Goal: Book appointment/travel/reservation

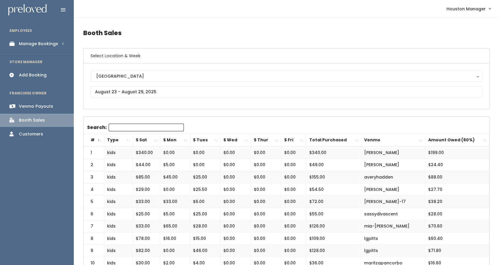
click at [39, 46] on div "Manage Bookings" at bounding box center [38, 44] width 39 height 6
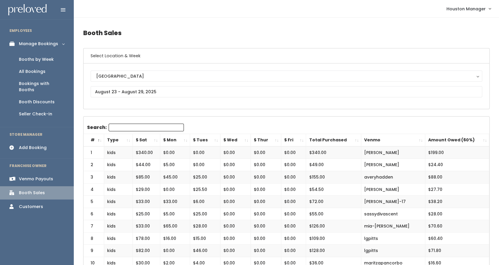
click at [37, 61] on div "Booths by Week" at bounding box center [36, 59] width 35 height 6
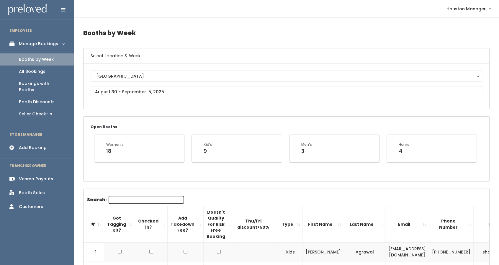
click at [36, 144] on div "Add Booking" at bounding box center [33, 147] width 28 height 6
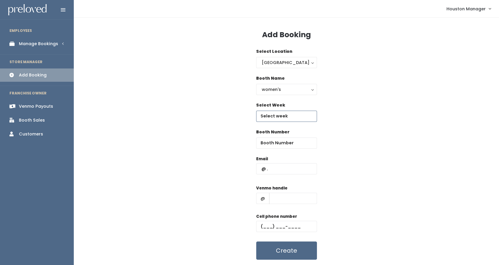
click at [286, 114] on input "text" at bounding box center [286, 116] width 61 height 11
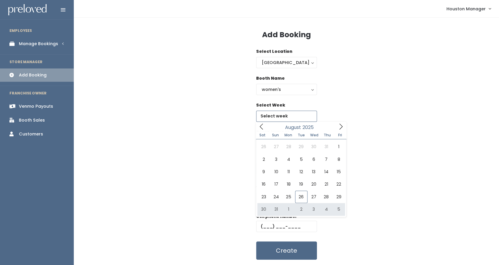
type input "August 30 to September 5"
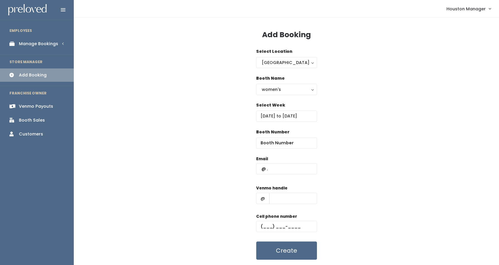
click at [261, 97] on div "Booth Name women's kid's home men's women's" at bounding box center [286, 88] width 61 height 27
click at [282, 170] on input "text" at bounding box center [286, 168] width 61 height 11
click at [288, 141] on input "number" at bounding box center [286, 142] width 61 height 11
type input "65"
click at [293, 167] on input "text" at bounding box center [286, 168] width 61 height 11
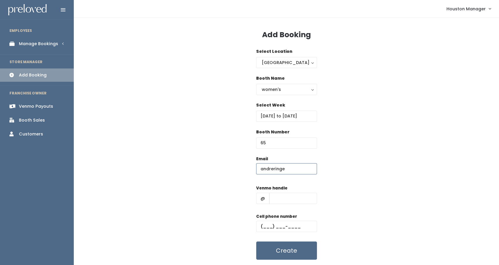
type input "[EMAIL_ADDRESS][DOMAIN_NAME]"
click at [280, 198] on input "text" at bounding box center [293, 198] width 48 height 11
type input "x"
click at [282, 228] on input "text" at bounding box center [286, 226] width 61 height 11
type input "(444) 444-4444"
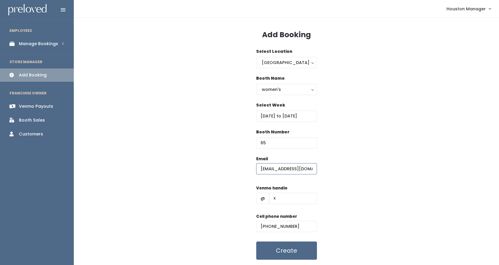
click at [309, 172] on input "[EMAIL_ADDRESS][DOMAIN_NAME]" at bounding box center [286, 168] width 61 height 11
click at [295, 248] on button "Create" at bounding box center [286, 250] width 61 height 18
click at [284, 88] on div "women's" at bounding box center [286, 89] width 50 height 6
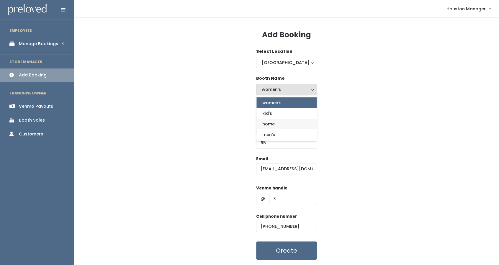
click at [272, 126] on span "home" at bounding box center [268, 124] width 12 height 6
select select "home"
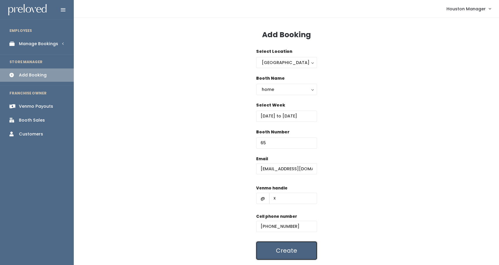
click at [282, 247] on button "Create" at bounding box center [286, 250] width 61 height 18
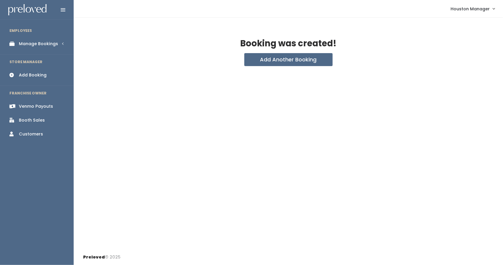
click at [56, 45] on div "Manage Bookings" at bounding box center [38, 44] width 39 height 6
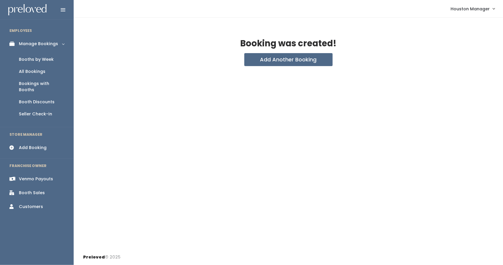
click at [56, 59] on link "Booths by Week" at bounding box center [37, 59] width 74 height 12
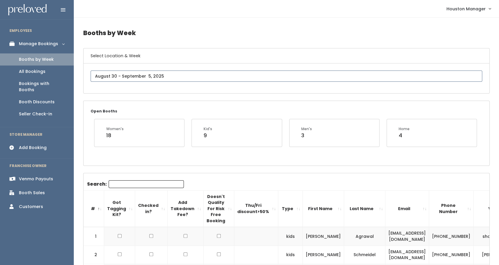
click at [131, 79] on input "text" at bounding box center [286, 75] width 391 height 11
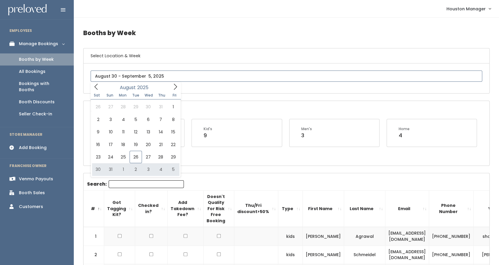
type input "August 30 to September 5"
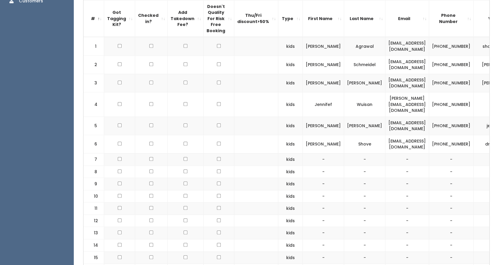
scroll to position [213, 0]
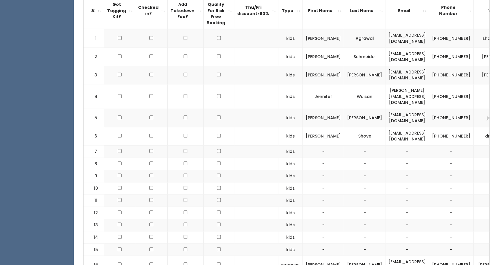
click at [172, 89] on td at bounding box center [185, 96] width 36 height 24
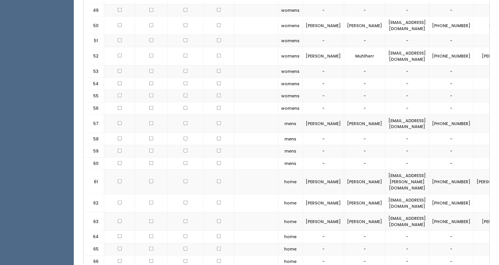
scroll to position [1015, 0]
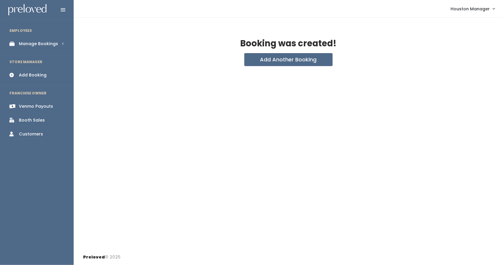
click at [58, 37] on link "Manage Bookings" at bounding box center [37, 43] width 74 height 13
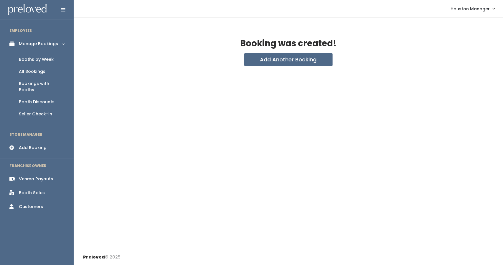
click at [46, 63] on link "Booths by Week" at bounding box center [37, 59] width 74 height 12
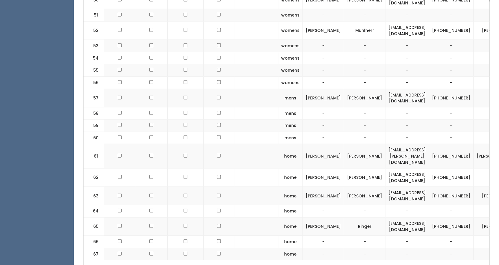
scroll to position [1047, 0]
